Goal: Transaction & Acquisition: Subscribe to service/newsletter

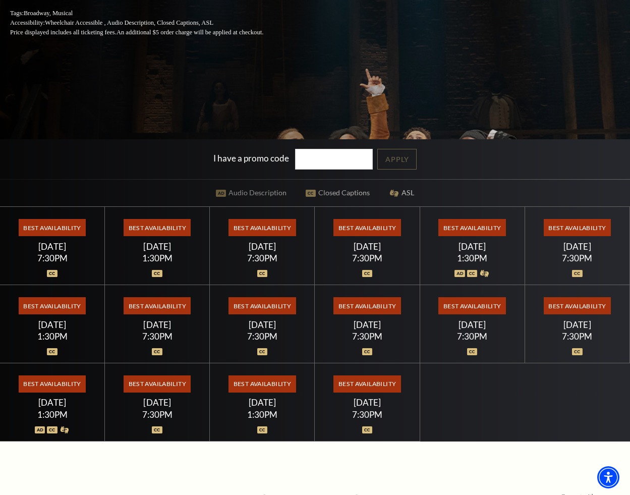
scroll to position [252, 0]
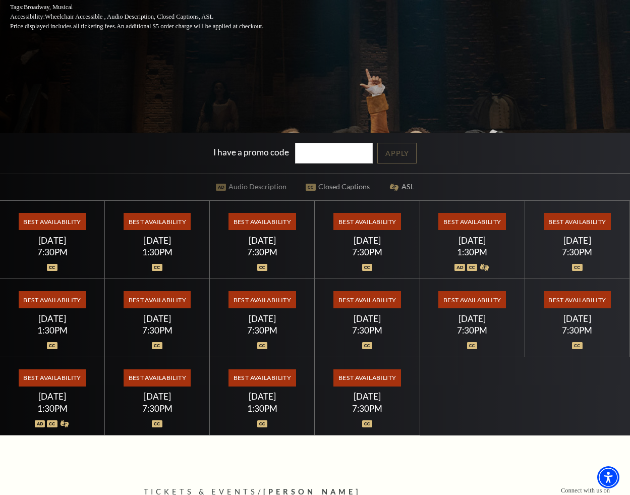
click at [577, 218] on span "Best Availability" at bounding box center [577, 221] width 67 height 17
click at [576, 260] on div at bounding box center [577, 262] width 81 height 10
click at [580, 231] on div "Best Availability Saturday July 18 7:30PM" at bounding box center [577, 240] width 105 height 78
click at [569, 259] on div at bounding box center [577, 262] width 81 height 10
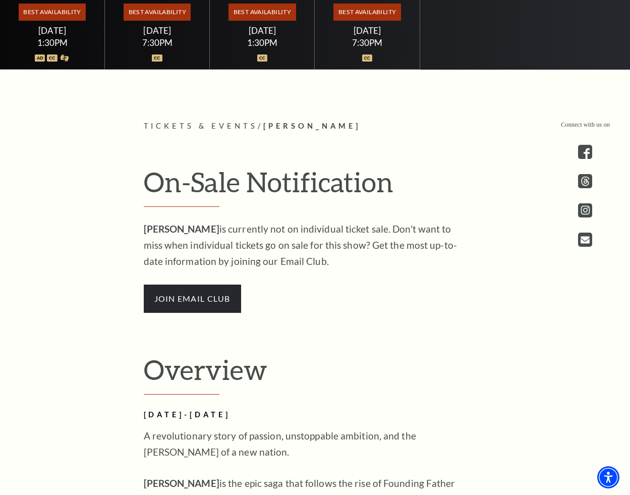
scroll to position [606, 0]
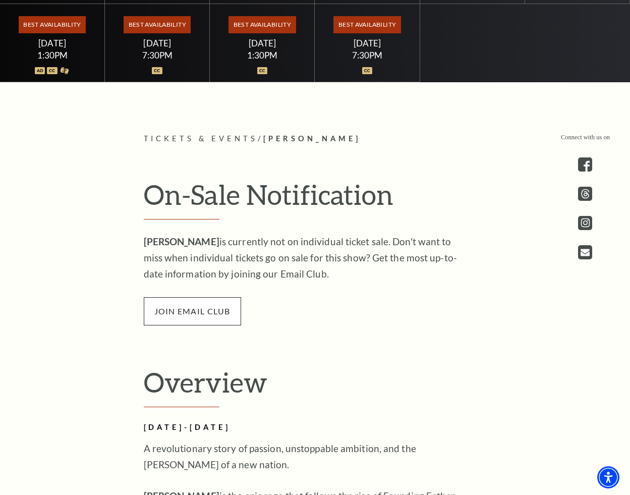
click at [204, 320] on span "join email club" at bounding box center [192, 311] width 97 height 28
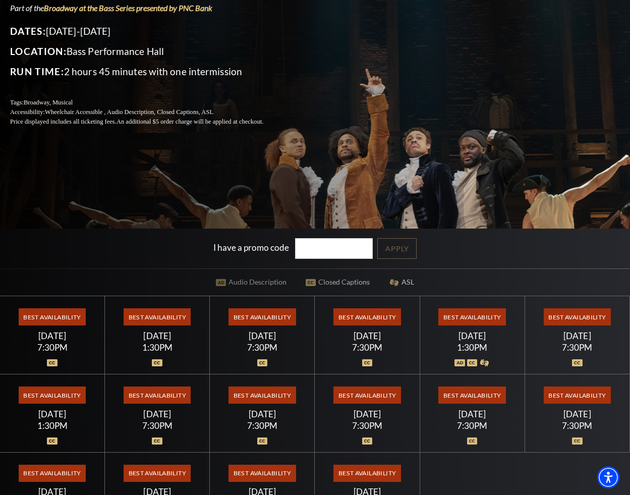
scroll to position [0, 0]
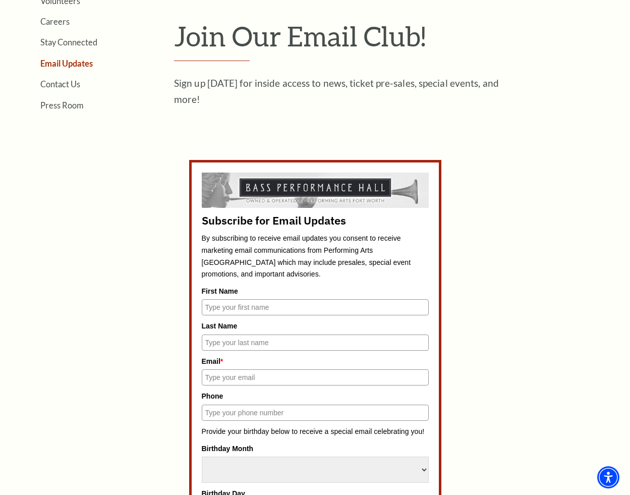
scroll to position [353, 0]
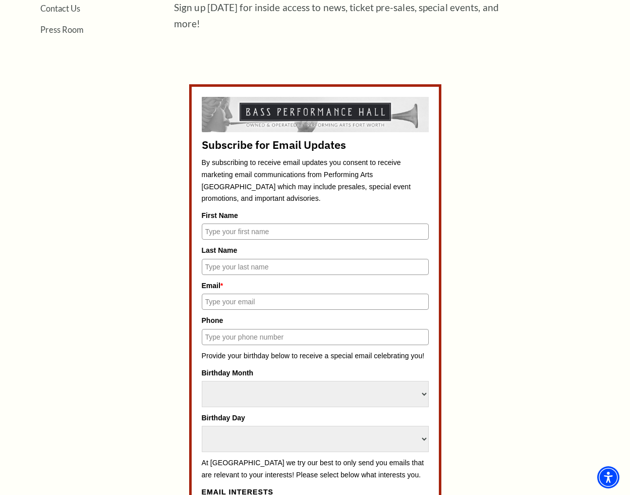
click at [269, 234] on input "First Name" at bounding box center [315, 232] width 227 height 16
type input "[PERSON_NAME]"
drag, startPoint x: 285, startPoint y: 302, endPoint x: 197, endPoint y: 303, distance: 87.8
click at [197, 303] on form "Subscribe for Email Updates By subscribing to receive email updates you consent…" at bounding box center [315, 446] width 252 height 724
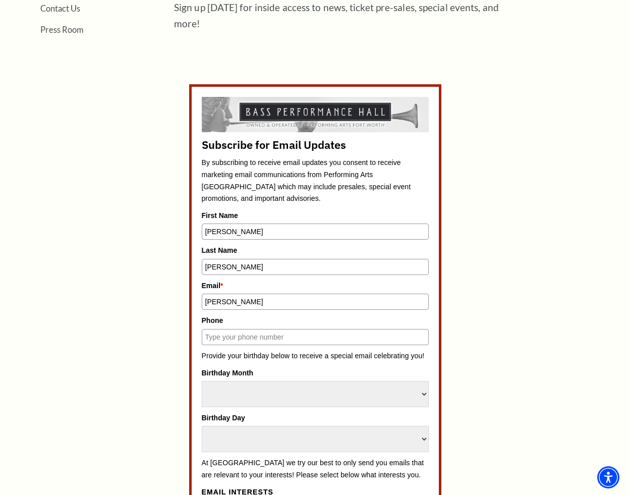
type input "[EMAIL_ADDRESS][DOMAIN_NAME]"
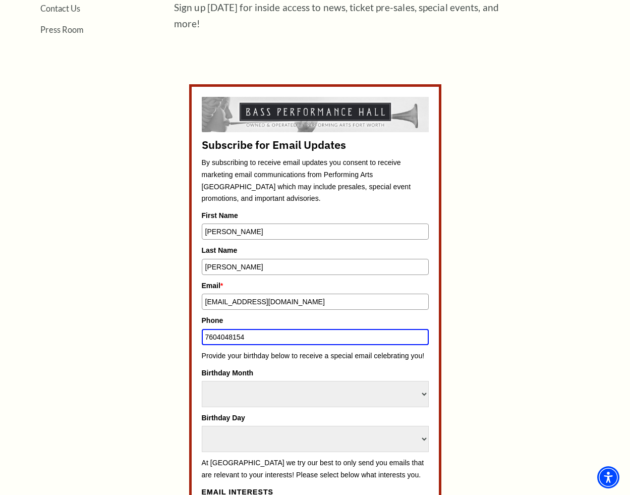
type input "7604048154"
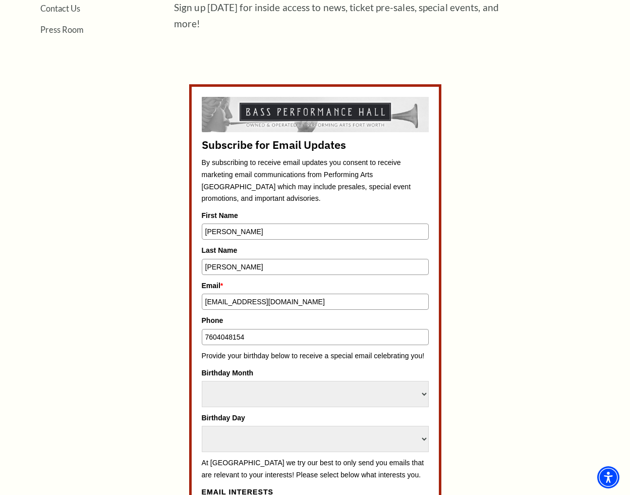
click at [392, 395] on select "Select Month January February March April May June July August September Octobe…" at bounding box center [315, 394] width 227 height 26
select select "August"
click at [202, 381] on select "Select Month January February March April May June July August September Octobe…" at bounding box center [315, 394] width 227 height 26
click at [303, 441] on select "Select Day 1 2 3 4 5 6 7 8 9 10 11 12 13 14 15 16 17 18 19 20 21 22 23 24" at bounding box center [315, 439] width 227 height 26
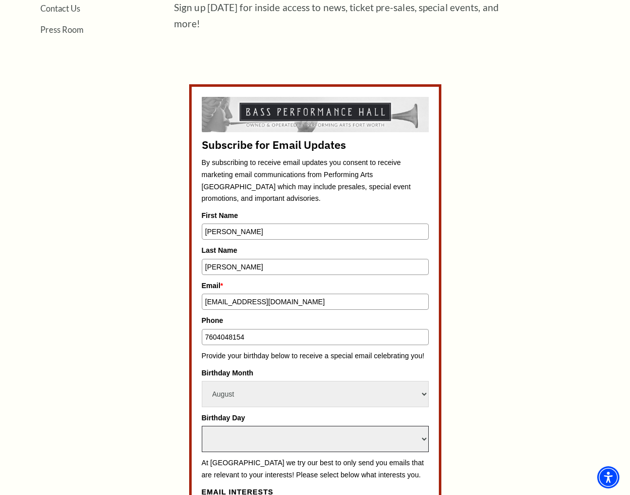
select select "5"
click at [202, 426] on select "Select Day 1 2 3 4 5 6 7 8 9 10 11 12 13 14 15 16 17 18 19 20 21 22 23 24" at bounding box center [315, 439] width 227 height 26
click at [478, 326] on div "Subscribe for Email Updates By subscribing to receive email updates you consent…" at bounding box center [315, 446] width 469 height 724
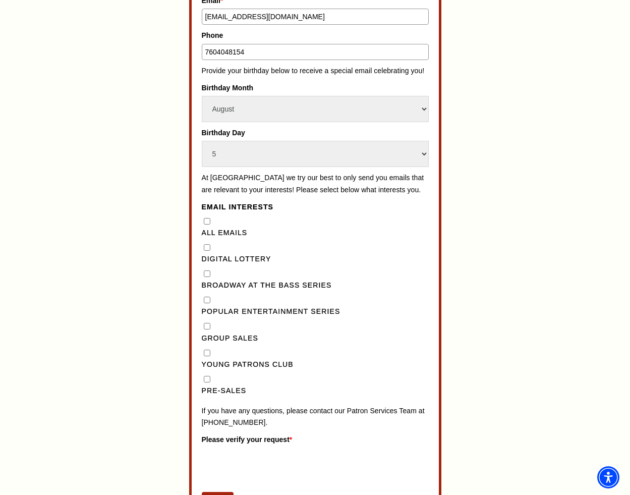
scroll to position [656, 0]
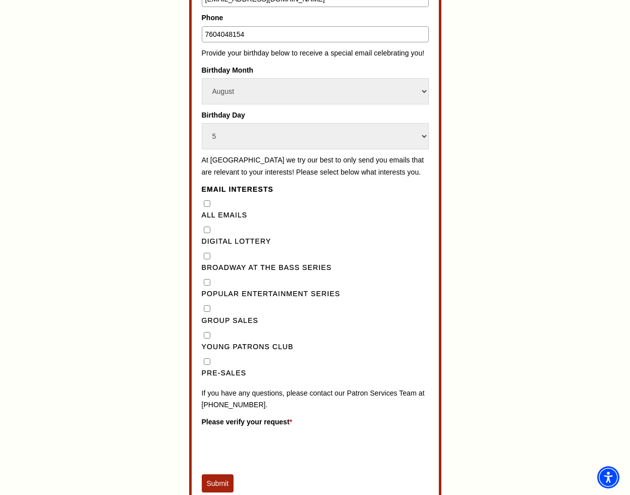
click at [203, 268] on div "Broadway at the Bass Series" at bounding box center [315, 262] width 227 height 23
click at [206, 259] on Series"] "Broadway at the Bass Series" at bounding box center [207, 256] width 7 height 7
checkbox Series"] "false"
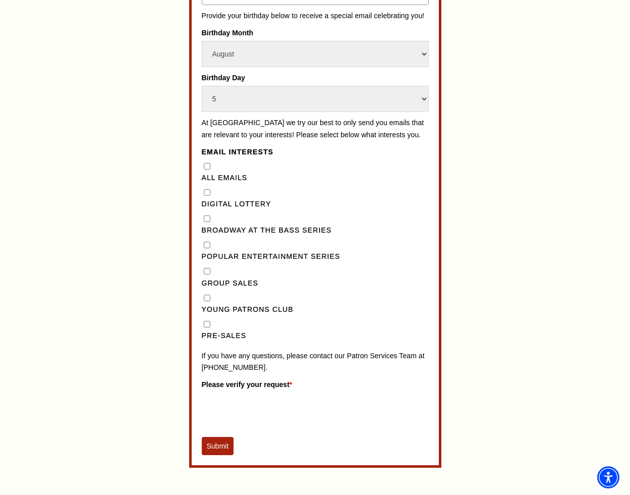
scroll to position [707, 0]
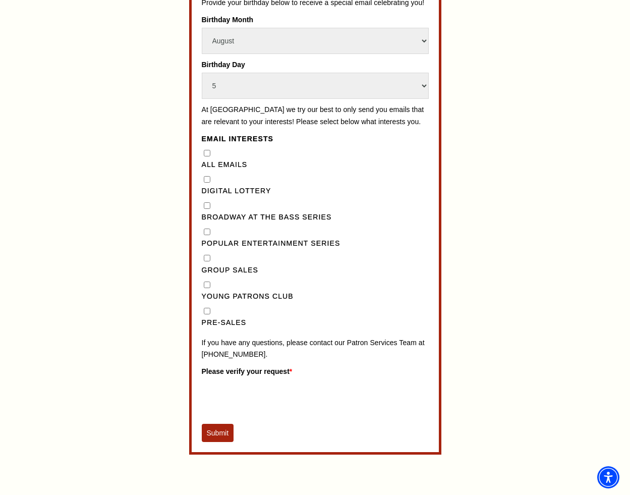
click at [207, 235] on Series"] "Popular Entertainment Series" at bounding box center [207, 232] width 7 height 7
checkbox Series"] "true"
click at [208, 209] on Series"] "Broadway at the Bass Series" at bounding box center [207, 205] width 7 height 7
checkbox Series"] "true"
click at [208, 235] on Series"] "Popular Entertainment Series" at bounding box center [207, 232] width 7 height 7
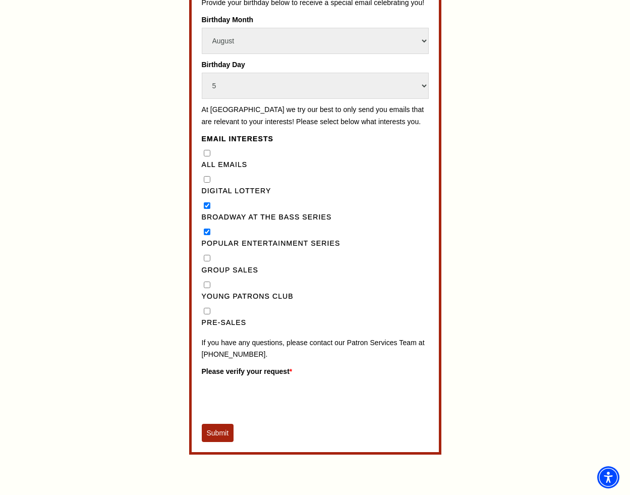
checkbox Series"] "false"
click at [207, 314] on input "Pre-Sales" at bounding box center [207, 311] width 7 height 7
checkbox input "true"
click at [212, 442] on button "Submit" at bounding box center [218, 433] width 32 height 18
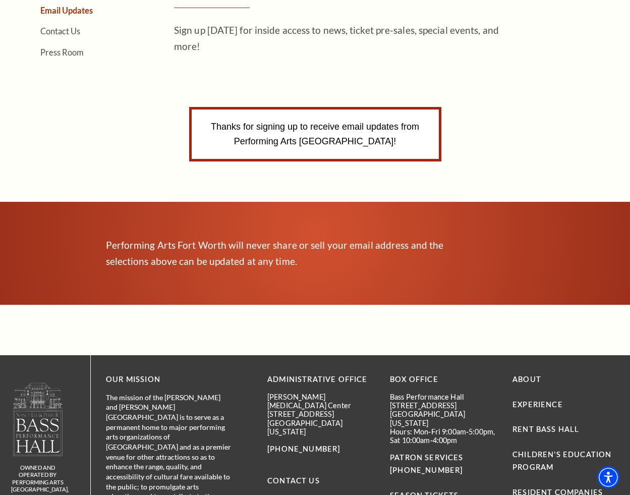
scroll to position [145, 0]
